Goal: Navigation & Orientation: Find specific page/section

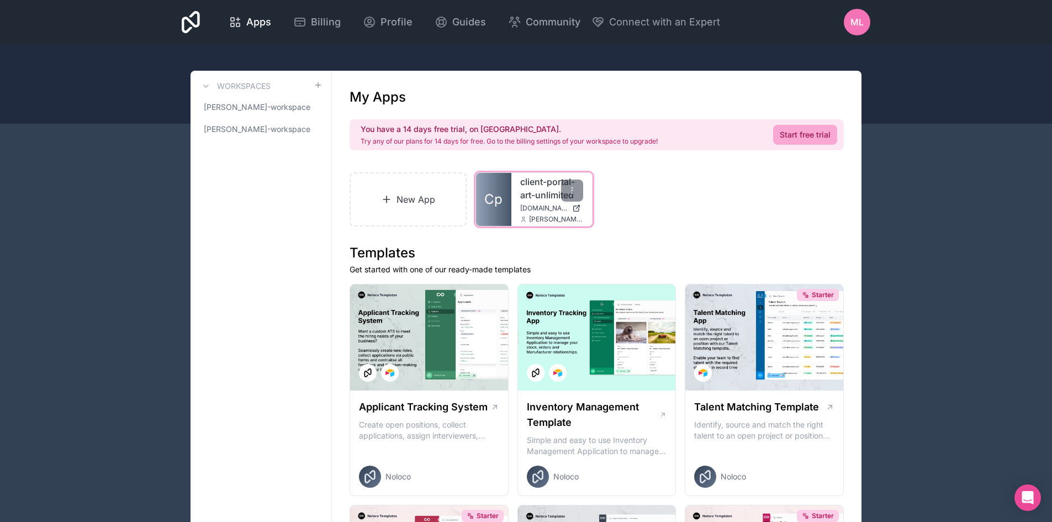
click at [576, 207] on icon at bounding box center [576, 208] width 9 height 9
click at [525, 195] on link "client-portal-art-unlimited" at bounding box center [551, 188] width 63 height 27
click at [283, 131] on span "[PERSON_NAME]-workspace" at bounding box center [254, 129] width 101 height 11
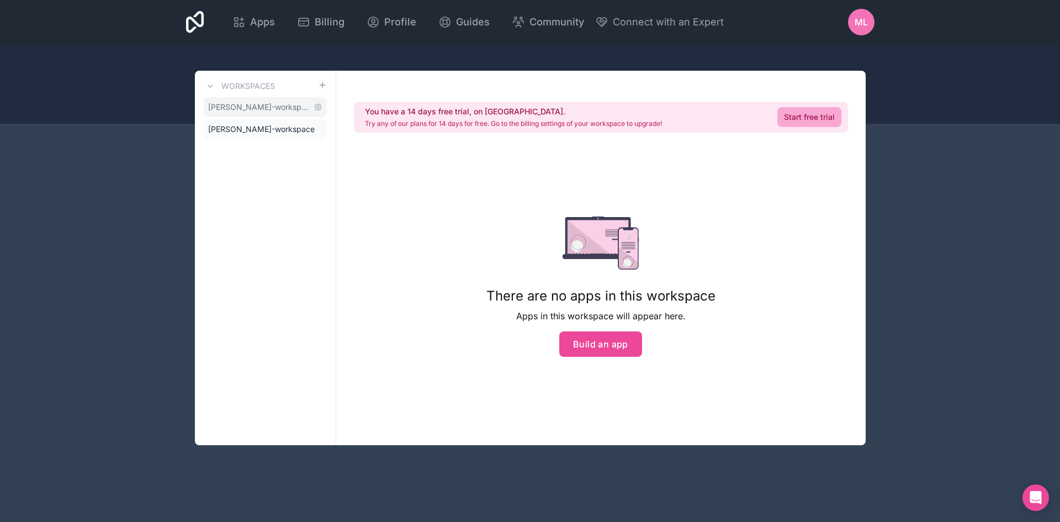
click at [261, 107] on span "[PERSON_NAME]-workspace" at bounding box center [258, 107] width 101 height 11
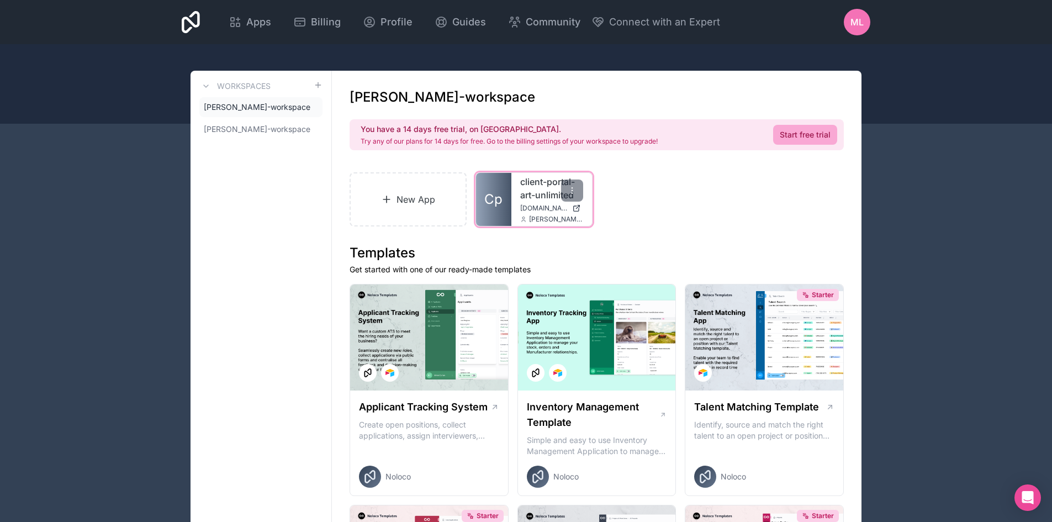
click at [531, 206] on span "[DOMAIN_NAME]" at bounding box center [543, 208] width 47 height 9
click at [249, 131] on span "[PERSON_NAME]-workspace" at bounding box center [254, 129] width 101 height 11
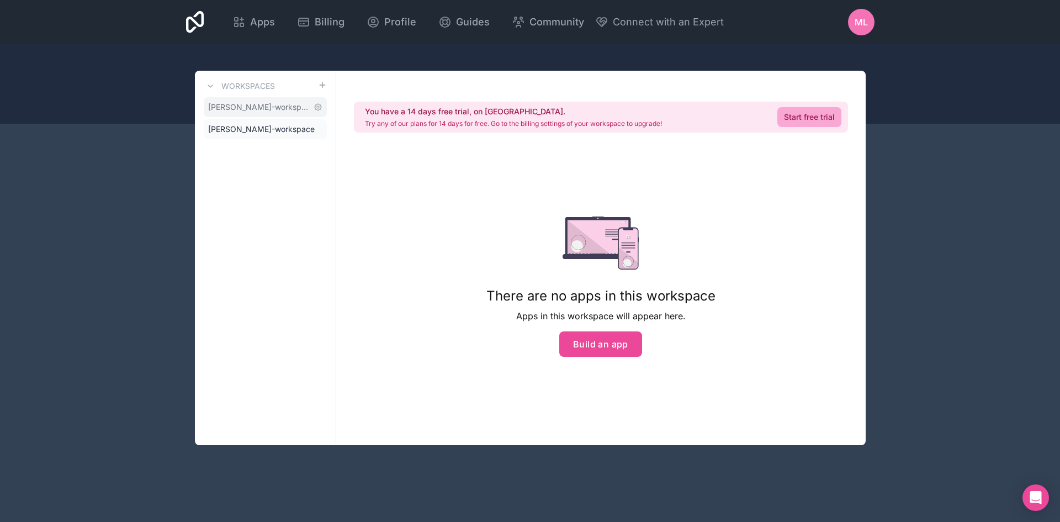
click at [258, 101] on link "[PERSON_NAME]-workspace" at bounding box center [265, 107] width 123 height 20
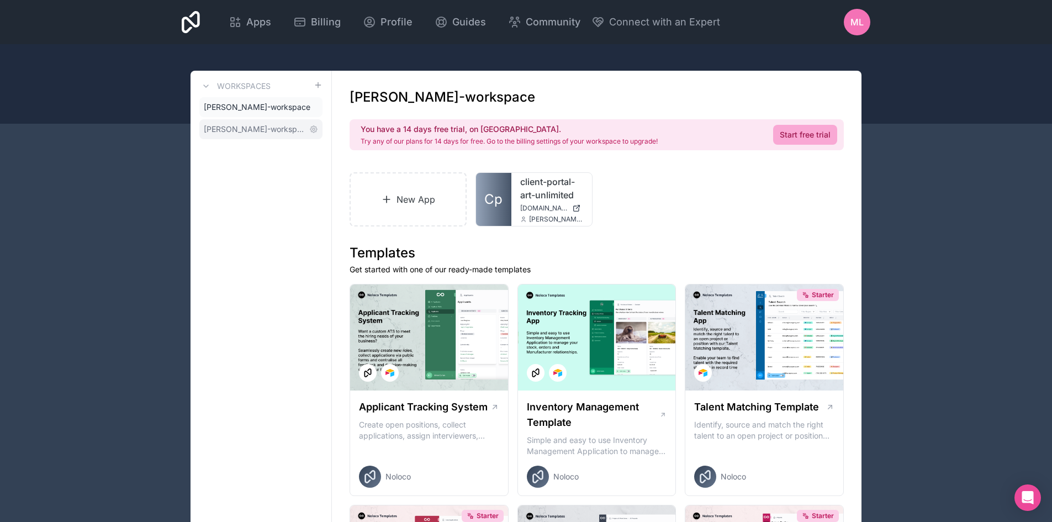
click at [260, 132] on span "[PERSON_NAME]-workspace" at bounding box center [254, 129] width 101 height 11
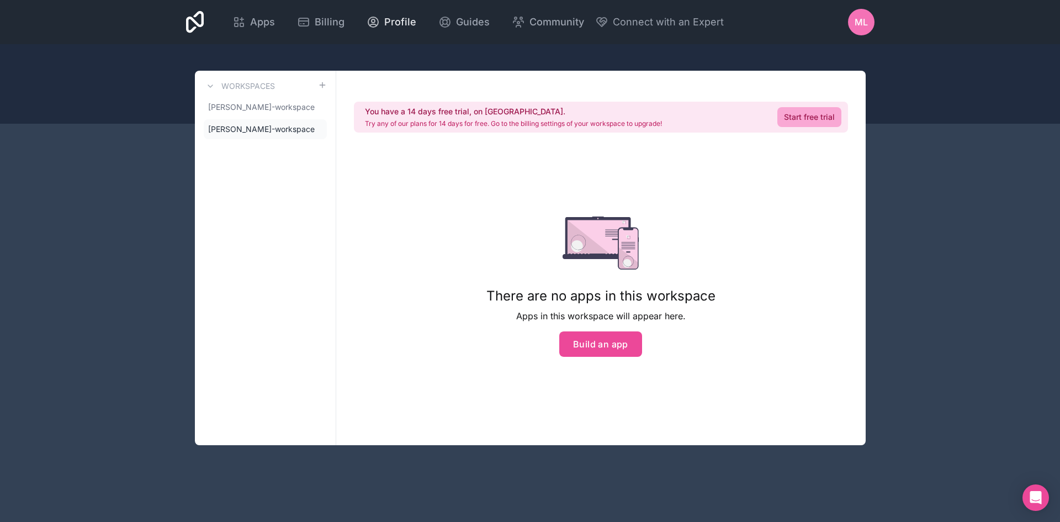
click at [400, 20] on span "Profile" at bounding box center [400, 21] width 32 height 15
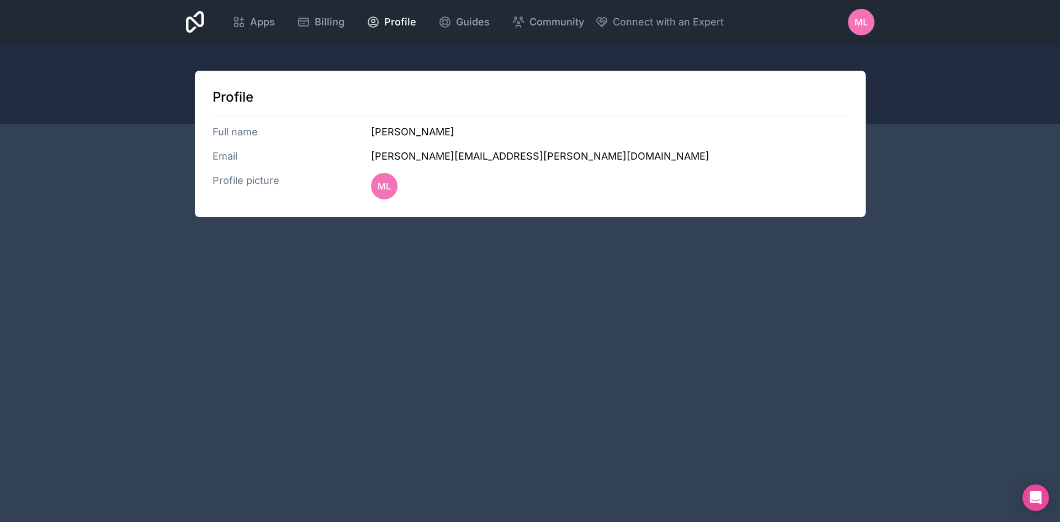
click at [229, 160] on h3 "Email" at bounding box center [292, 156] width 159 height 15
click at [436, 160] on h3 "[PERSON_NAME][EMAIL_ADDRESS][PERSON_NAME][DOMAIN_NAME]" at bounding box center [609, 156] width 477 height 15
click at [490, 173] on div "Profile picture ML" at bounding box center [531, 186] width 636 height 27
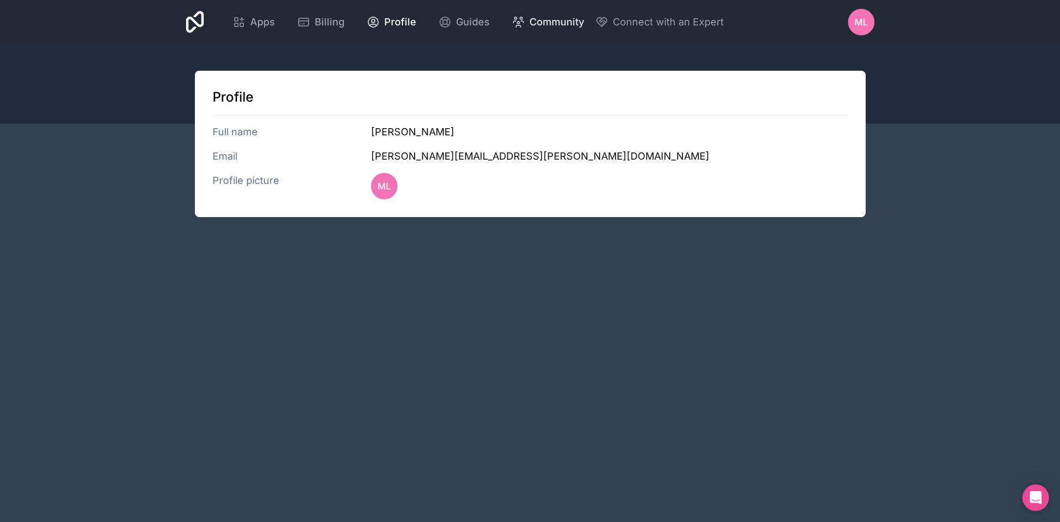
click at [537, 27] on span "Community" at bounding box center [557, 21] width 55 height 15
click at [183, 22] on div "Apps Billing Profile Guides Community Connect with an Expert ML Billing Profile…" at bounding box center [530, 22] width 706 height 44
click at [864, 27] on span "ML" at bounding box center [861, 21] width 13 height 13
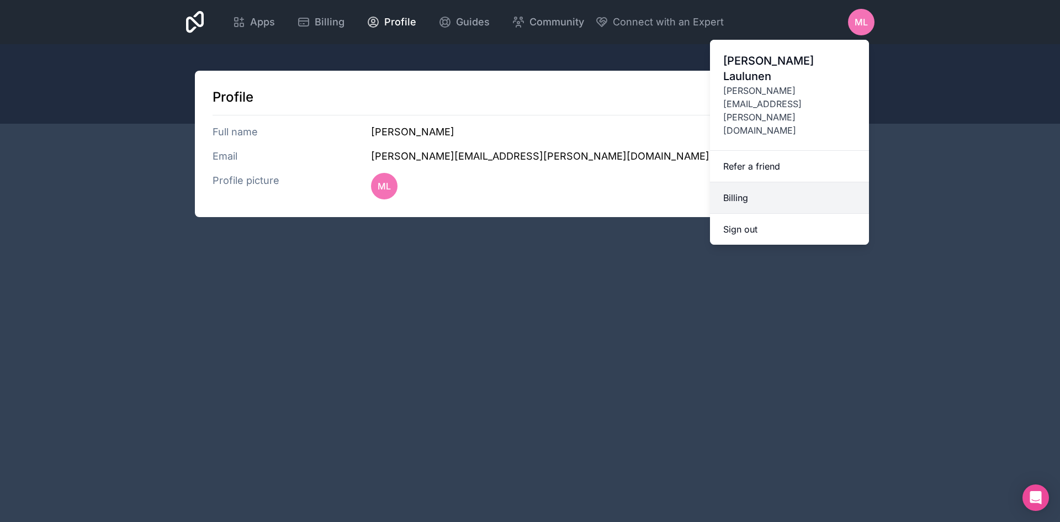
click at [796, 182] on link "Billing" at bounding box center [789, 197] width 159 height 31
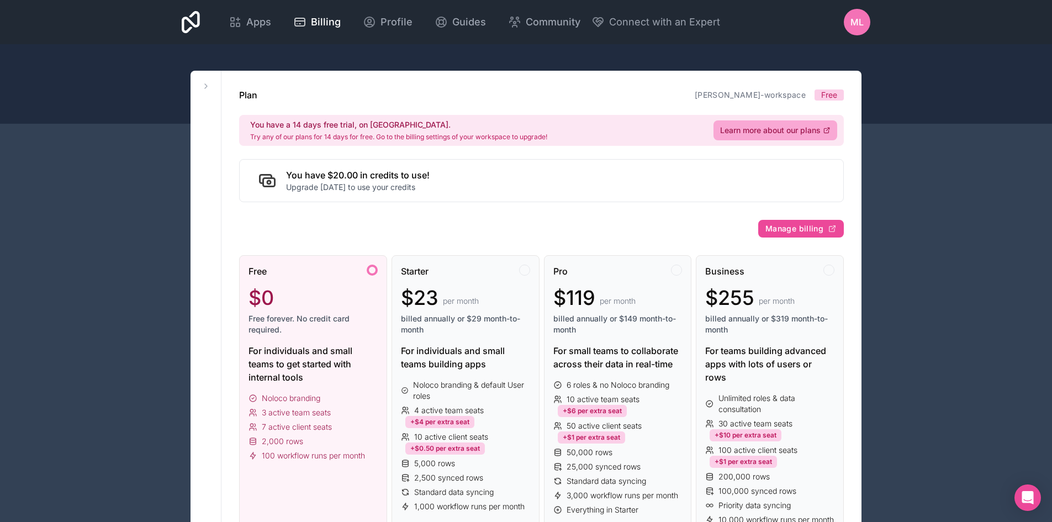
click at [856, 18] on span "ML" at bounding box center [856, 21] width 13 height 13
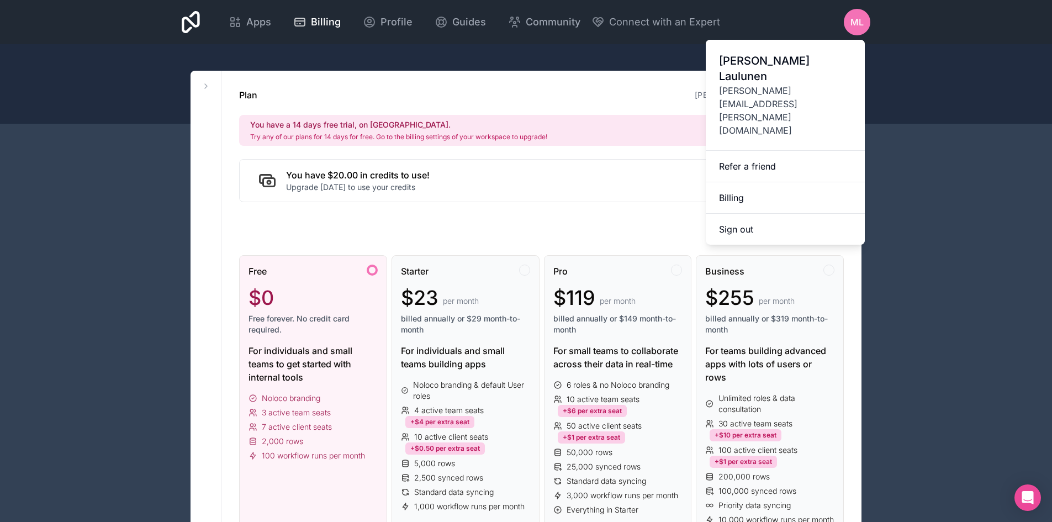
click at [808, 84] on span "[PERSON_NAME][EMAIL_ADDRESS][PERSON_NAME][DOMAIN_NAME]" at bounding box center [785, 110] width 133 height 53
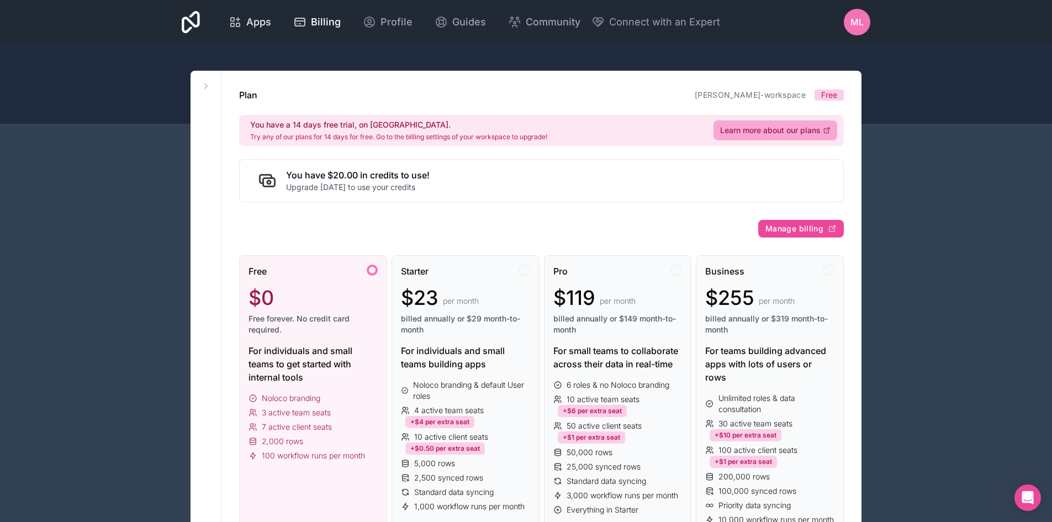
click at [266, 24] on span "Apps" at bounding box center [258, 21] width 25 height 15
